Goal: Task Accomplishment & Management: Manage account settings

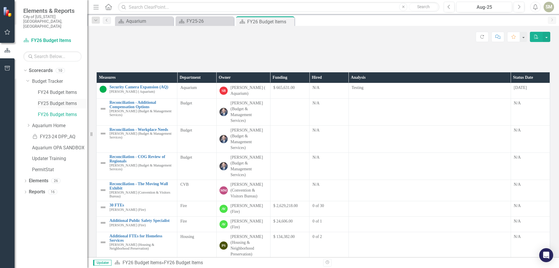
click at [52, 100] on link "FY25 Budget Items" at bounding box center [62, 103] width 49 height 7
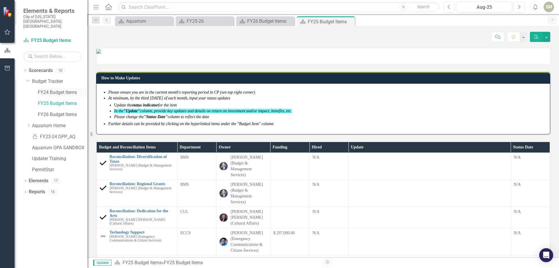
click at [49, 89] on link "FY24 Budget Items" at bounding box center [62, 92] width 49 height 7
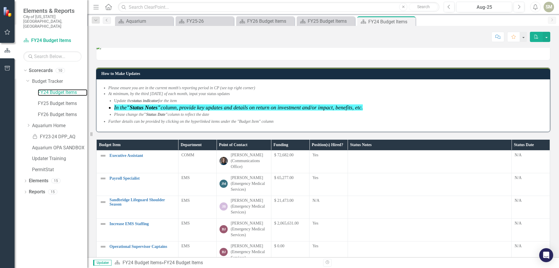
scroll to position [1, 0]
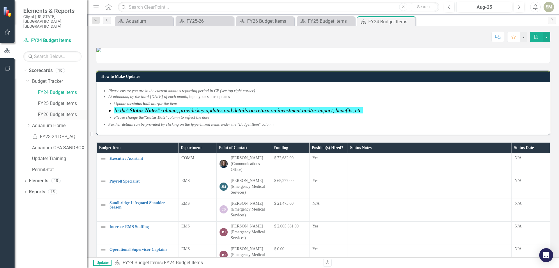
click at [57, 111] on link "FY26 Budget Items" at bounding box center [62, 114] width 49 height 7
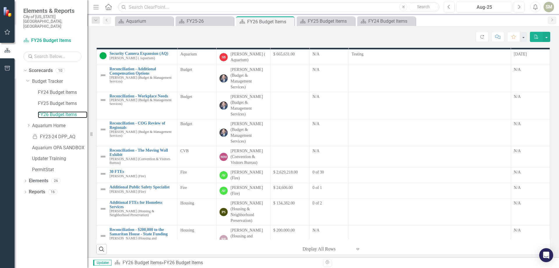
scroll to position [29, 0]
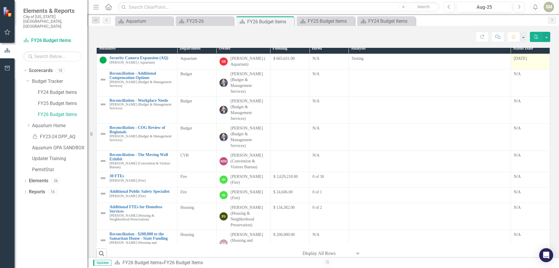
click at [517, 61] on div "[DATE]" at bounding box center [530, 59] width 33 height 6
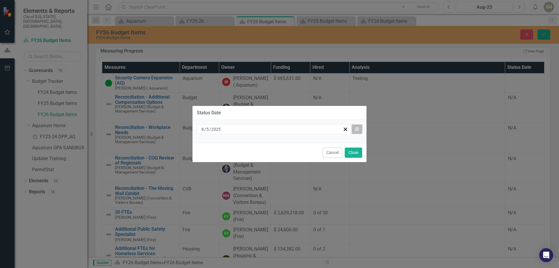
click at [359, 128] on button "Calendar" at bounding box center [356, 129] width 11 height 10
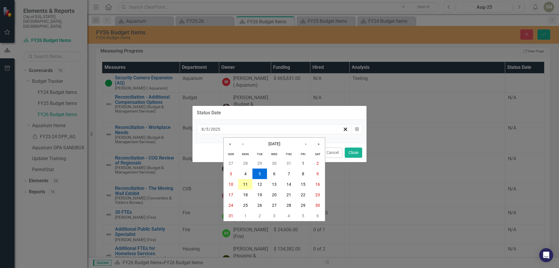
click at [246, 182] on abbr "11" at bounding box center [245, 184] width 5 height 5
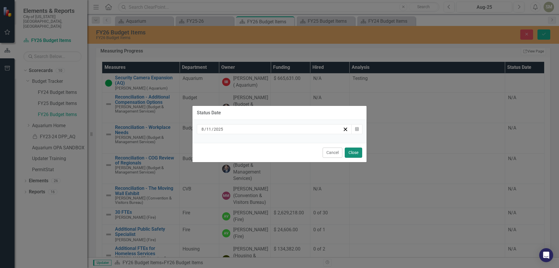
click at [349, 151] on button "Close" at bounding box center [353, 152] width 17 height 10
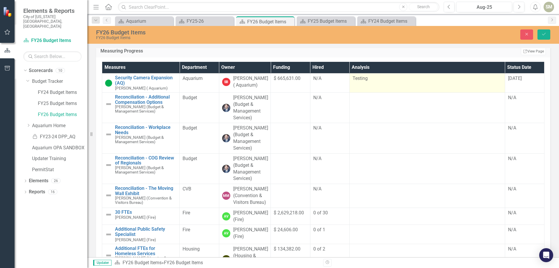
click at [392, 82] on p "Testing" at bounding box center [427, 78] width 149 height 7
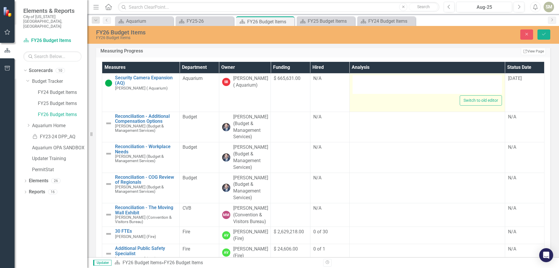
type textarea "<p>Testing</p>"
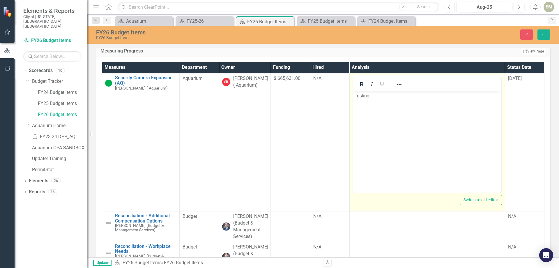
scroll to position [0, 0]
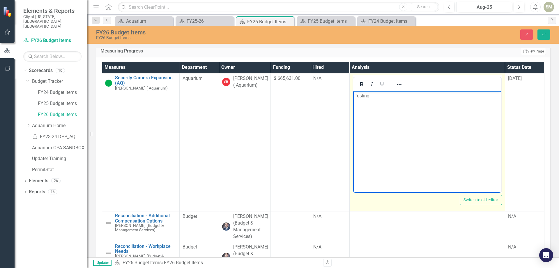
drag, startPoint x: 382, startPoint y: 102, endPoint x: 378, endPoint y: 102, distance: 3.2
click at [379, 102] on body "Testing" at bounding box center [427, 134] width 148 height 87
click at [363, 97] on p "Testing" at bounding box center [426, 95] width 145 height 7
paste body "Rich Text Area. Press ALT-0 for help."
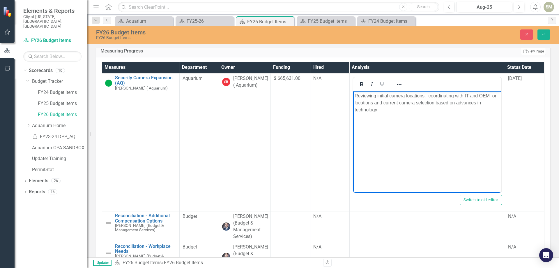
click at [288, 161] on td "$ 665,631.00" at bounding box center [290, 142] width 39 height 138
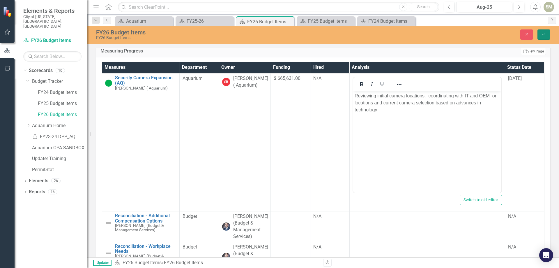
click at [543, 32] on button "Save" at bounding box center [543, 34] width 13 height 10
